Goal: Task Accomplishment & Management: Complete application form

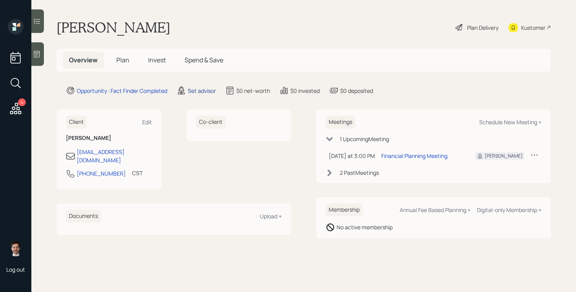
click at [204, 90] on div "Set advisor" at bounding box center [202, 91] width 28 height 8
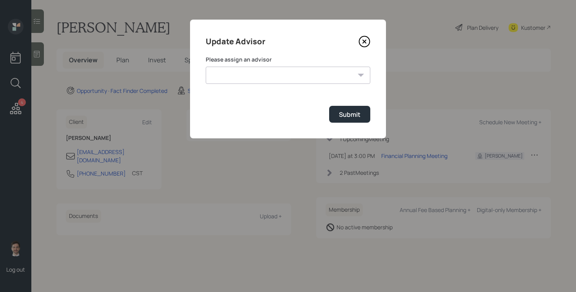
click at [280, 72] on select "[PERSON_NAME] [PERSON_NAME] End [PERSON_NAME] [PERSON_NAME] [PERSON_NAME] [PERS…" at bounding box center [288, 75] width 165 height 17
select select "ef6b64e1-8f62-4a74-b865-a7df4b35b836"
click at [206, 67] on select "[PERSON_NAME] [PERSON_NAME] End [PERSON_NAME] [PERSON_NAME] [PERSON_NAME] [PERS…" at bounding box center [288, 75] width 165 height 17
click at [344, 115] on div "Submit" at bounding box center [350, 114] width 22 height 9
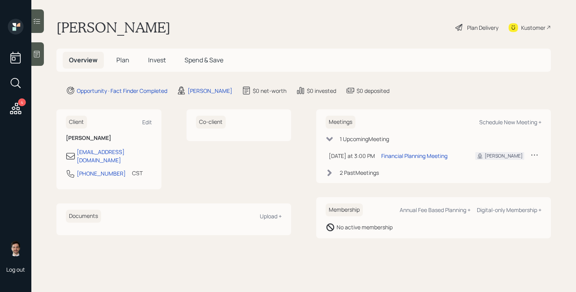
click at [118, 62] on span "Plan" at bounding box center [122, 60] width 13 height 9
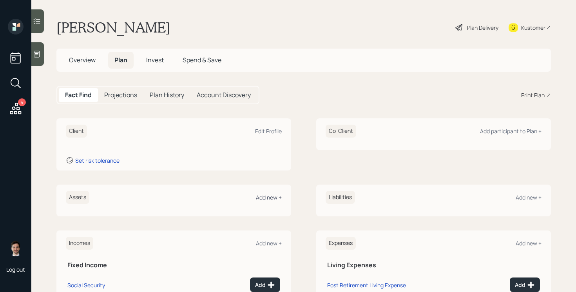
click at [269, 198] on div "Add new +" at bounding box center [269, 197] width 26 height 7
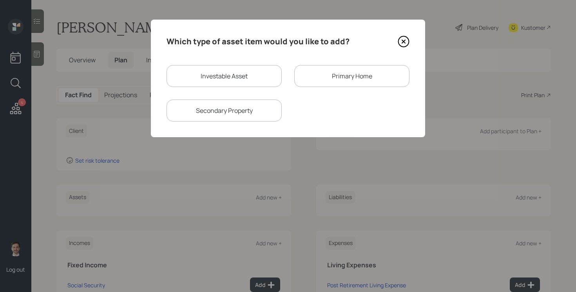
click at [206, 82] on div "Investable Asset" at bounding box center [223, 76] width 115 height 22
select select "taxable"
select select "balanced"
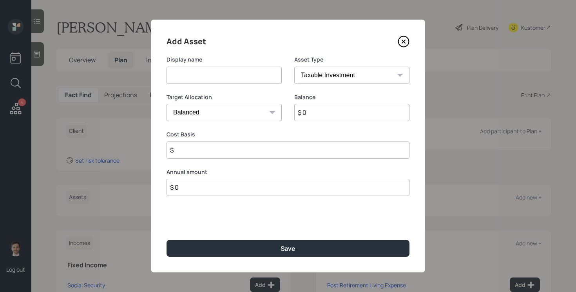
drag, startPoint x: 210, startPoint y: 77, endPoint x: 206, endPoint y: 83, distance: 7.5
click at [210, 77] on input at bounding box center [223, 75] width 115 height 17
type input "Brokerage Account"
type input "$ 1,700,000"
type input "$ 1,200,000"
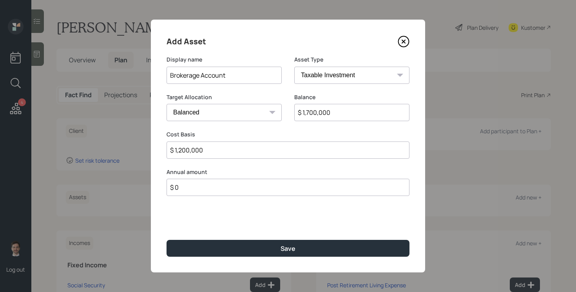
click at [166, 240] on button "Save" at bounding box center [287, 248] width 243 height 17
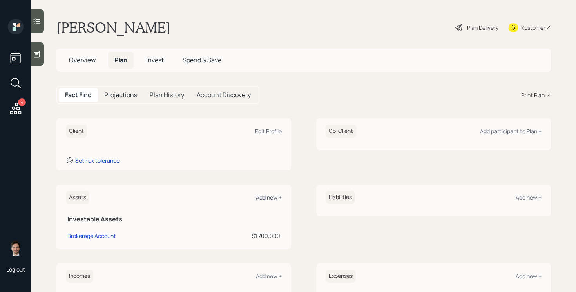
click at [272, 198] on div "Add new +" at bounding box center [269, 197] width 26 height 7
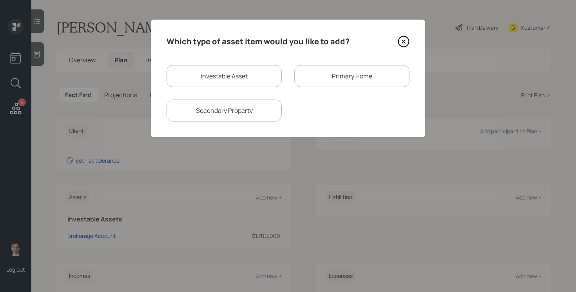
click at [251, 80] on div "Investable Asset" at bounding box center [223, 76] width 115 height 22
select select "taxable"
select select "balanced"
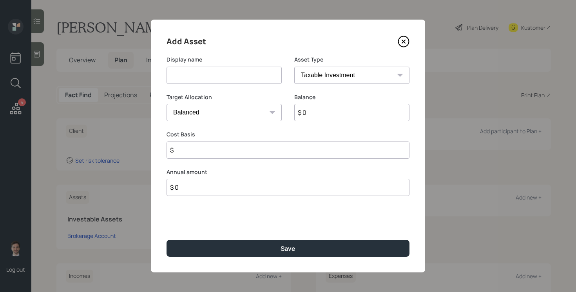
click at [245, 82] on input at bounding box center [223, 75] width 115 height 17
type input "IRA"
select select "ira"
type input "$"
type input "$ 2,100,000"
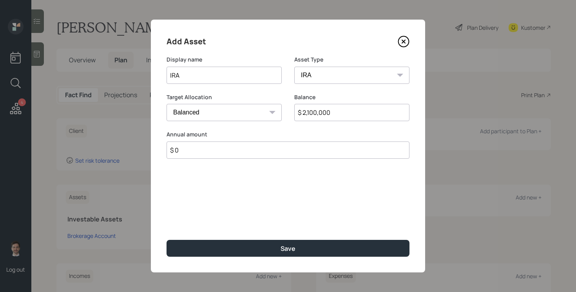
type input "$ 0"
click at [166, 240] on button "Save" at bounding box center [287, 248] width 243 height 17
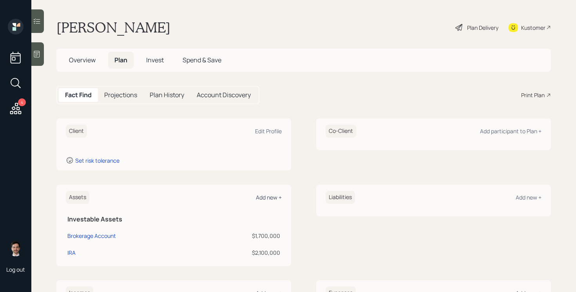
click at [265, 197] on div "Add new +" at bounding box center [269, 197] width 26 height 7
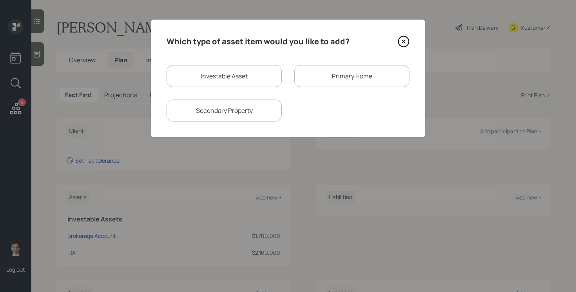
click at [225, 89] on div "Investable Asset Primary Home Secondary Property" at bounding box center [287, 93] width 243 height 56
click at [225, 80] on div "Investable Asset" at bounding box center [223, 76] width 115 height 22
select select "taxable"
select select "balanced"
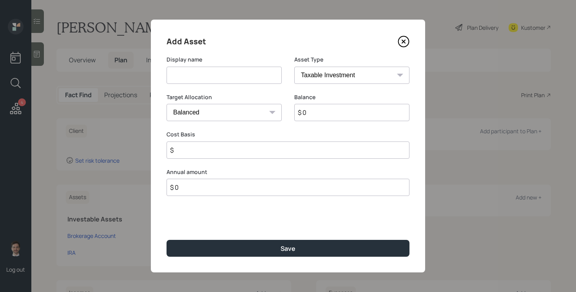
click at [225, 80] on input at bounding box center [223, 75] width 115 height 17
type input "Savings"
select select "emergency_fund"
type input "$ 30,000"
click at [166, 240] on button "Save" at bounding box center [287, 248] width 243 height 17
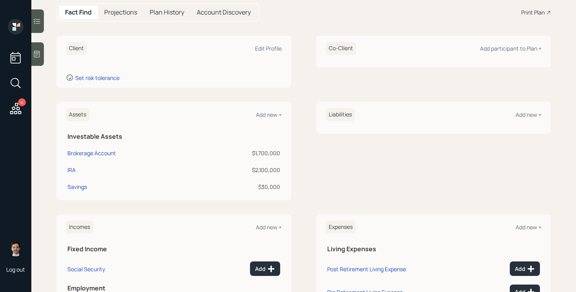
scroll to position [98, 0]
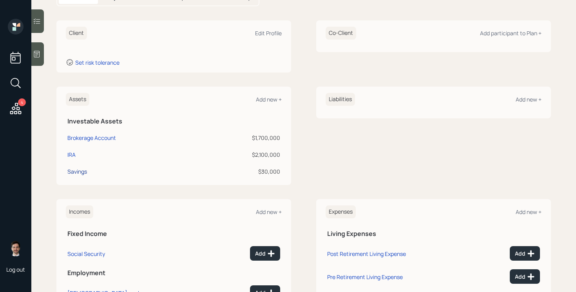
click at [83, 172] on div "Savings" at bounding box center [77, 171] width 20 height 8
select select "emergency_fund"
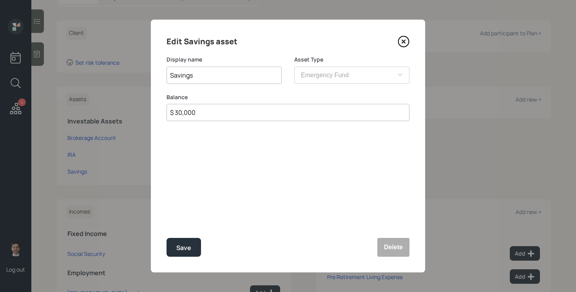
click at [277, 112] on input "$ 30,000" at bounding box center [287, 112] width 243 height 17
type input "$ 40,000"
click at [166, 238] on button "Save" at bounding box center [183, 247] width 34 height 19
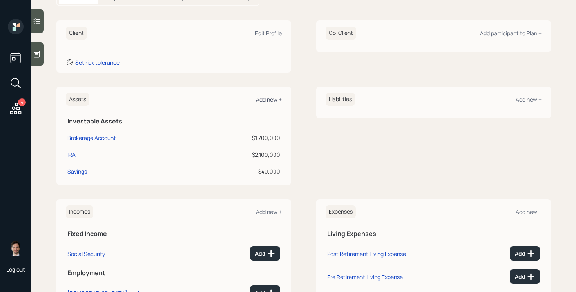
click at [268, 100] on div "Add new +" at bounding box center [269, 99] width 26 height 7
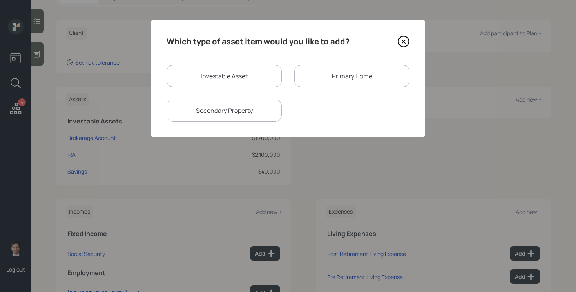
click at [225, 76] on div "Investable Asset" at bounding box center [223, 76] width 115 height 22
select select "taxable"
select select "balanced"
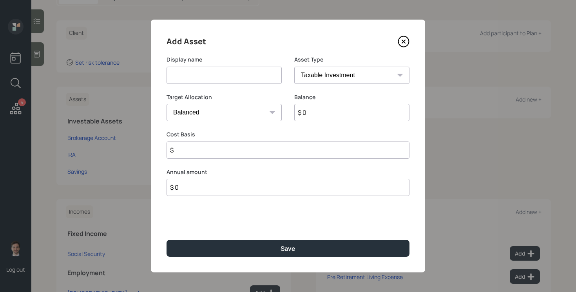
click at [224, 80] on input at bounding box center [223, 75] width 115 height 17
type input "Individual Brokerage"
click at [326, 108] on input "$ 0" at bounding box center [351, 112] width 115 height 17
type input "$ 8,000"
type input "$ 5,000"
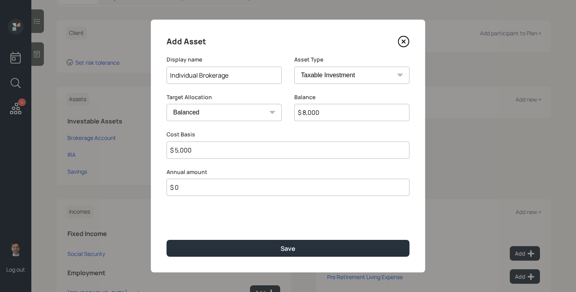
click at [166, 240] on button "Save" at bounding box center [287, 248] width 243 height 17
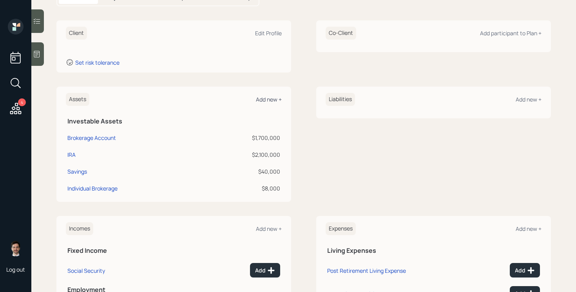
click at [274, 101] on div "Add new +" at bounding box center [269, 99] width 26 height 7
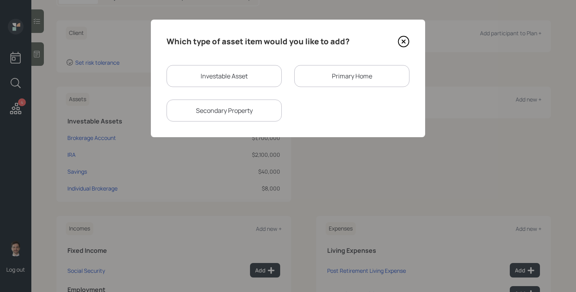
click at [327, 75] on div "Primary Home" at bounding box center [351, 76] width 115 height 22
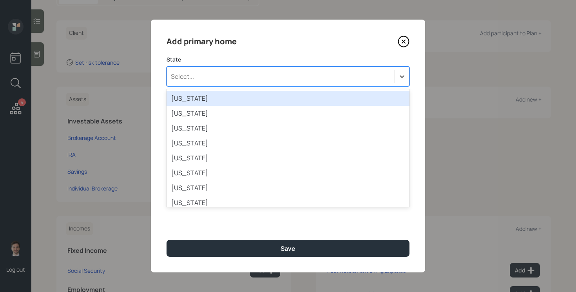
click at [249, 80] on div "Select..." at bounding box center [281, 76] width 228 height 13
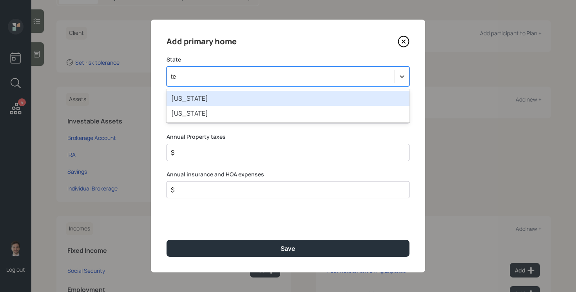
type input "tex"
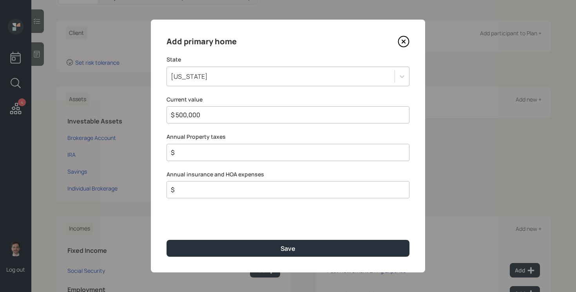
type input "$ 500,000"
click at [166, 240] on button "Save" at bounding box center [287, 248] width 243 height 17
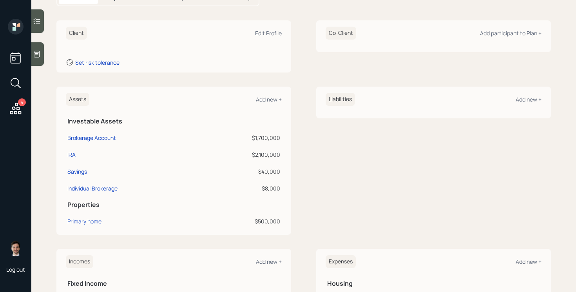
click at [530, 103] on div "Liabilities Add new +" at bounding box center [434, 99] width 216 height 13
click at [530, 99] on div "Add new +" at bounding box center [528, 99] width 26 height 7
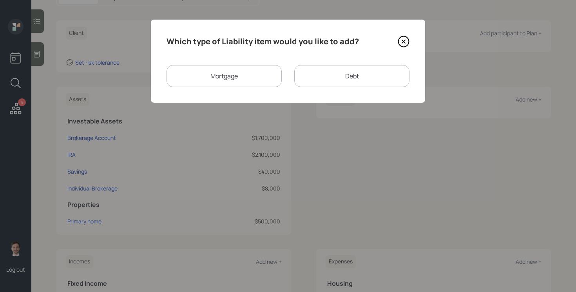
click at [258, 78] on div "Mortgage" at bounding box center [223, 76] width 115 height 22
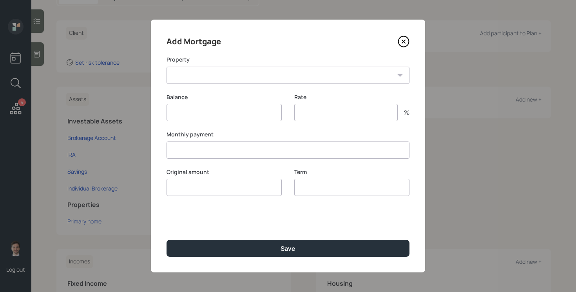
type input "$"
type input "3.5"
type input "$"
click at [256, 76] on select "TX Primary home" at bounding box center [287, 75] width 243 height 17
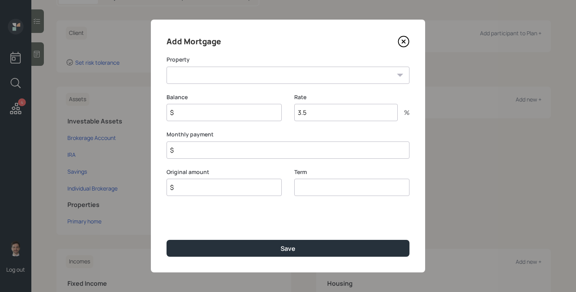
select select "4c2ce8a7-ed8f-47d5-a852-971177c34d93"
click at [166, 67] on select "TX Primary home" at bounding box center [287, 75] width 243 height 17
click at [222, 152] on input "$" at bounding box center [287, 149] width 243 height 17
type input "$ 3,200"
type input "$ 1"
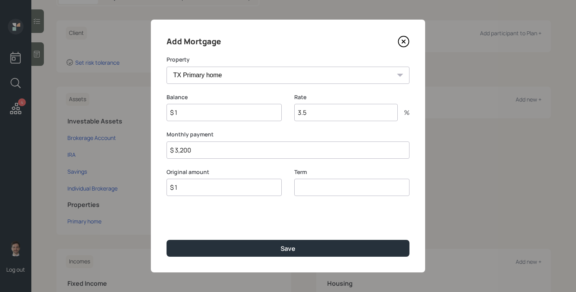
type input "$ 1"
type input "30"
click at [166, 240] on button "Save" at bounding box center [287, 248] width 243 height 17
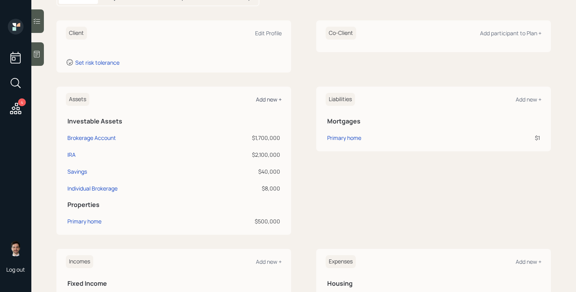
click at [271, 101] on div "Add new +" at bounding box center [269, 99] width 26 height 7
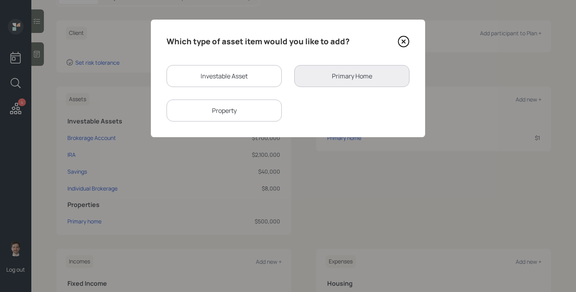
click at [253, 109] on div "Property" at bounding box center [223, 110] width 115 height 22
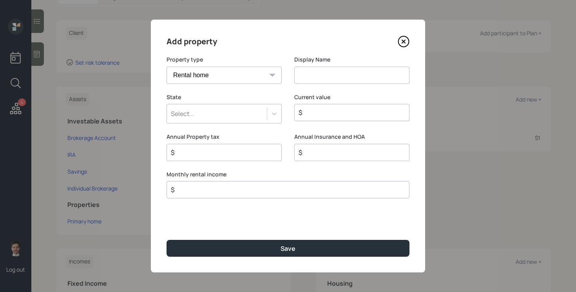
click at [233, 75] on select "Vacation home Rental home" at bounding box center [223, 75] width 115 height 17
select select "vacation_property"
click at [166, 67] on select "Vacation home Rental home" at bounding box center [223, 75] width 115 height 17
click at [303, 73] on input at bounding box center [351, 75] width 115 height 17
type input "Second Property"
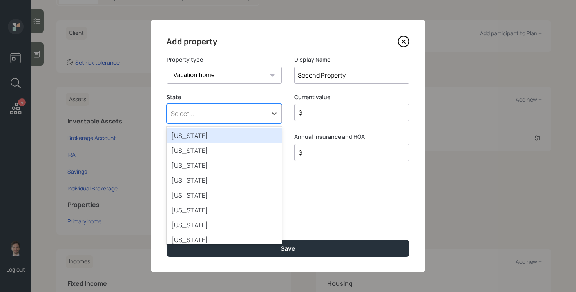
click at [226, 112] on div "Select..." at bounding box center [217, 113] width 100 height 13
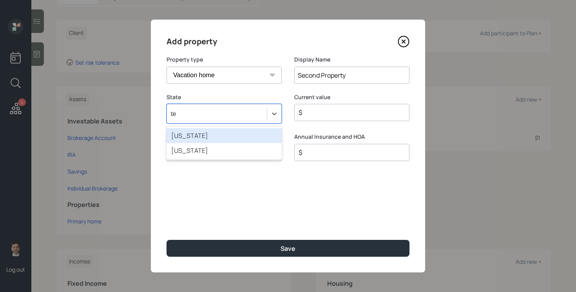
type input "tex"
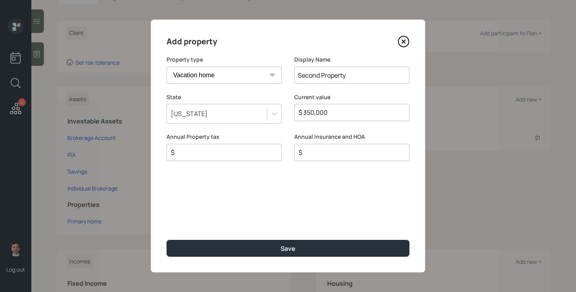
type input "$ 350,000"
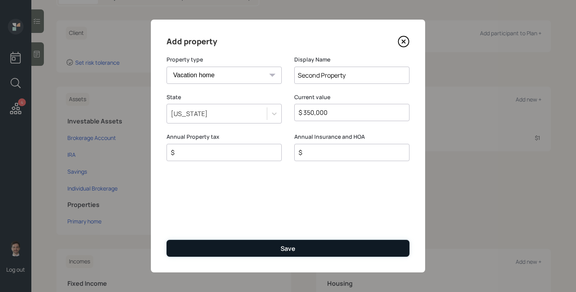
click at [367, 248] on button "Save" at bounding box center [287, 248] width 243 height 17
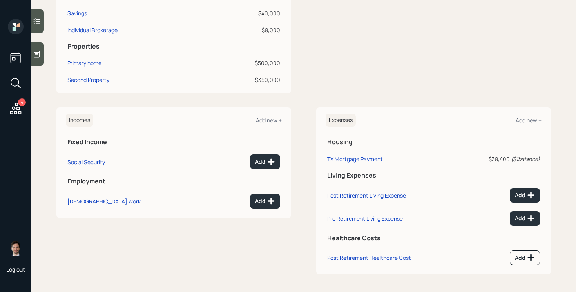
scroll to position [257, 0]
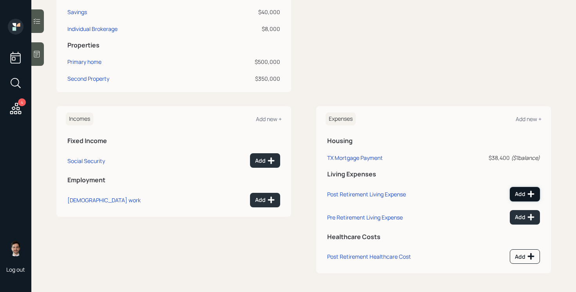
click at [519, 199] on button "Add" at bounding box center [525, 194] width 30 height 14
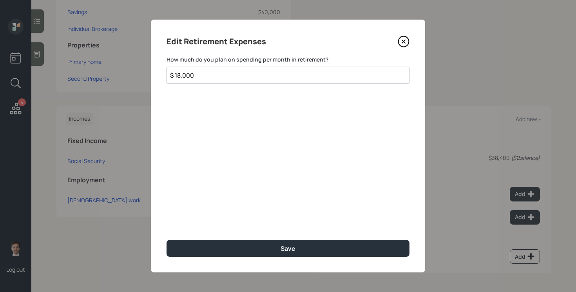
type input "$ 18,000"
click at [166, 240] on button "Save" at bounding box center [287, 248] width 243 height 17
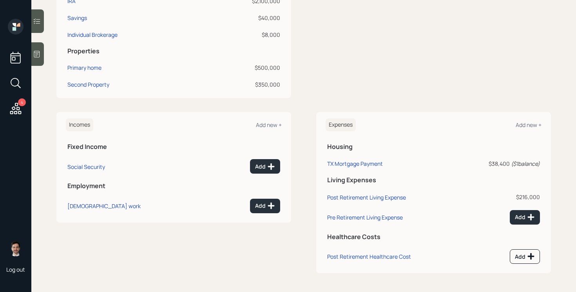
scroll to position [251, 0]
